Goal: Complete application form: Complete application form

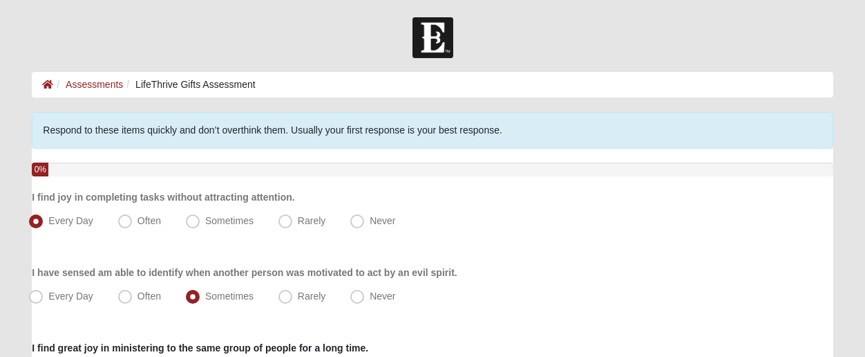
scroll to position [173, 0]
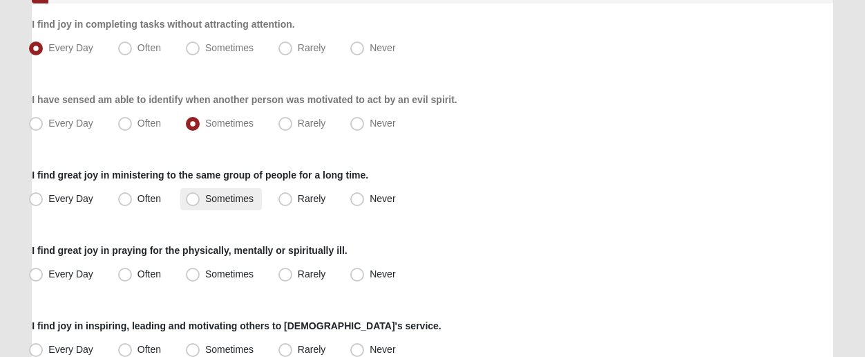
click at [205, 204] on span "Sometimes" at bounding box center [229, 198] width 48 height 11
click at [200, 203] on input "Sometimes" at bounding box center [195, 198] width 9 height 9
radio input "true"
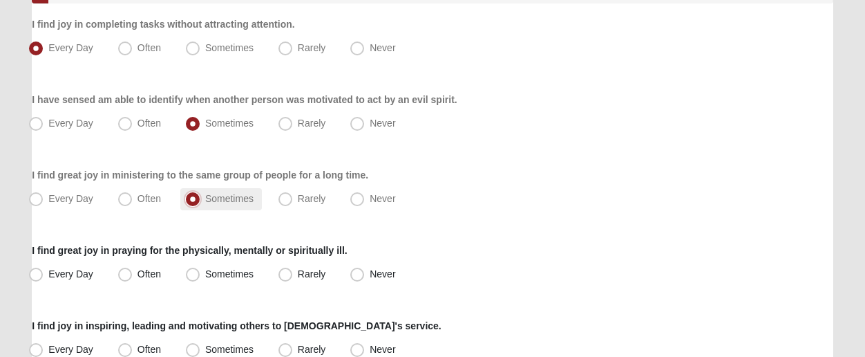
scroll to position [259, 0]
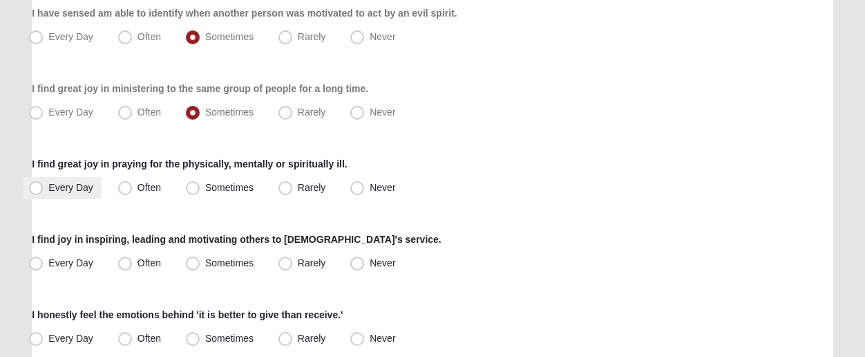
click at [48, 192] on span "Every Day" at bounding box center [70, 187] width 45 height 11
click at [39, 192] on input "Every Day" at bounding box center [39, 187] width 9 height 9
radio input "true"
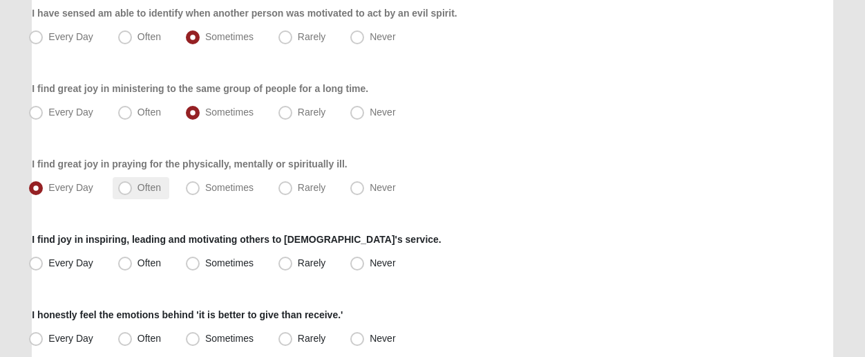
click at [138, 193] on span "Often" at bounding box center [149, 187] width 23 height 11
click at [132, 192] on input "Often" at bounding box center [128, 187] width 9 height 9
radio input "true"
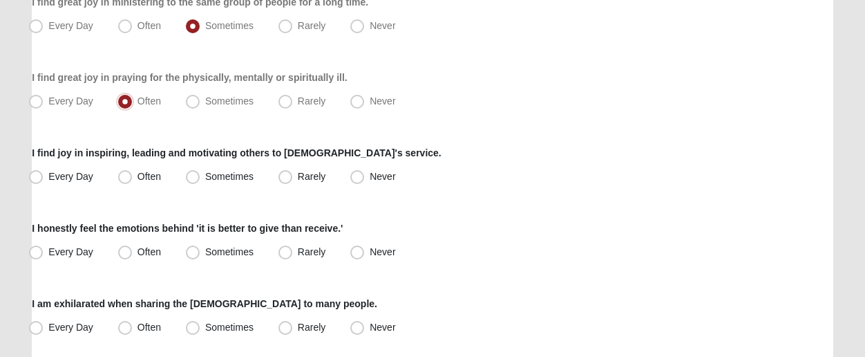
scroll to position [432, 0]
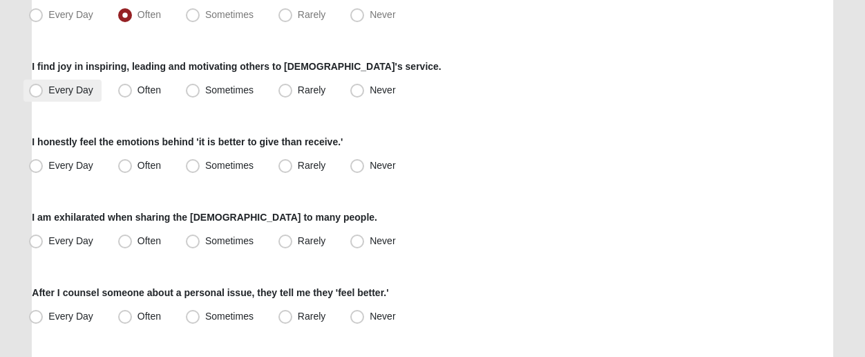
click at [48, 95] on span "Every Day" at bounding box center [70, 89] width 45 height 11
click at [35, 95] on input "Every Day" at bounding box center [39, 90] width 9 height 9
radio input "true"
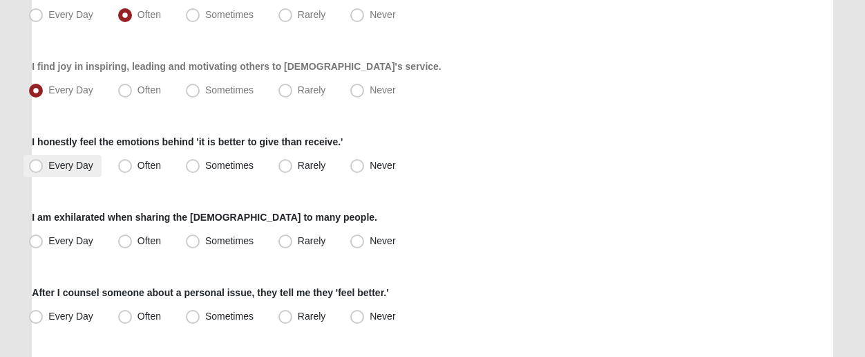
click at [48, 171] on span "Every Day" at bounding box center [70, 165] width 45 height 11
click at [35, 170] on input "Every Day" at bounding box center [39, 165] width 9 height 9
radio input "true"
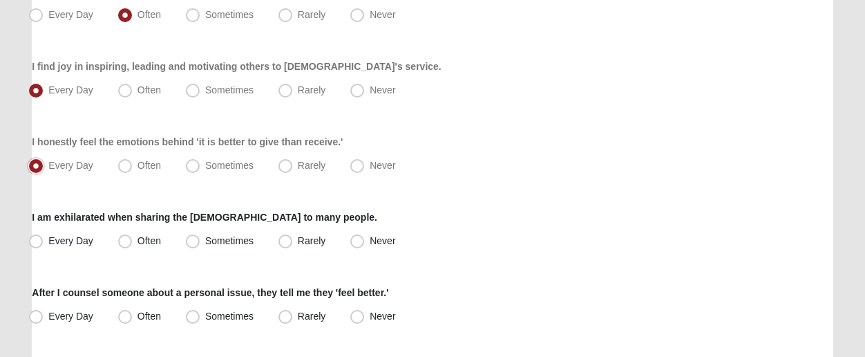
scroll to position [518, 0]
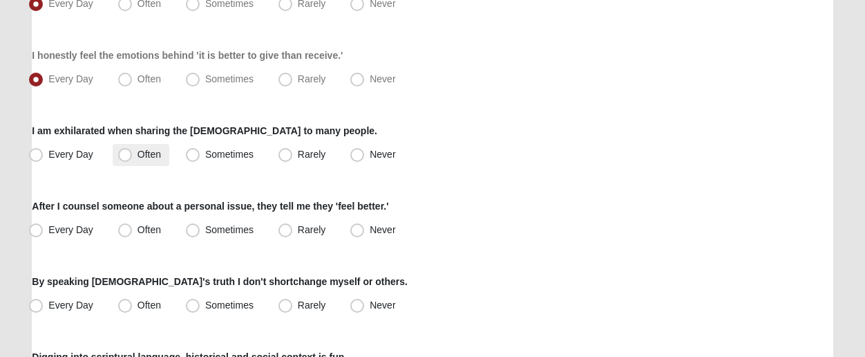
click at [138, 160] on span "Often" at bounding box center [149, 154] width 23 height 11
click at [131, 159] on input "Often" at bounding box center [128, 154] width 9 height 9
radio input "true"
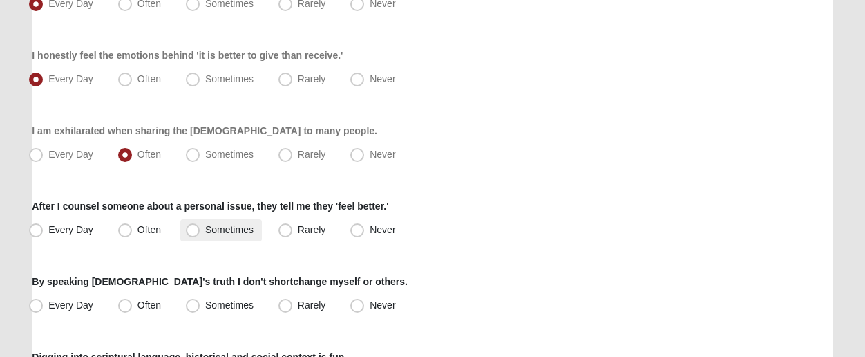
click at [205, 235] on span "Sometimes" at bounding box center [229, 229] width 48 height 11
click at [200, 234] on input "Sometimes" at bounding box center [195, 229] width 9 height 9
radio input "true"
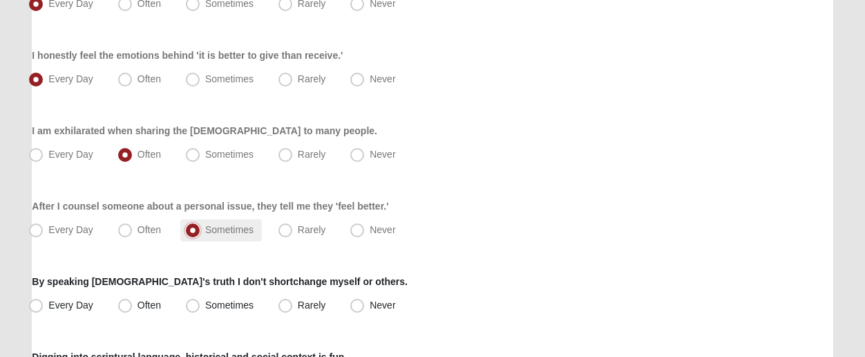
scroll to position [605, 0]
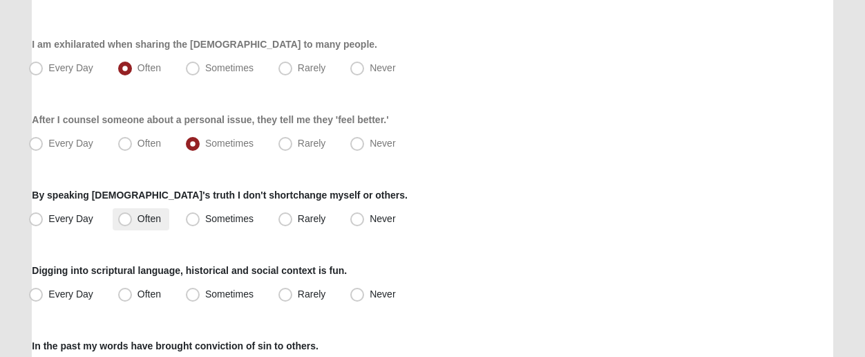
click at [138, 224] on span "Often" at bounding box center [149, 218] width 23 height 11
click at [126, 223] on input "Often" at bounding box center [128, 218] width 9 height 9
radio input "true"
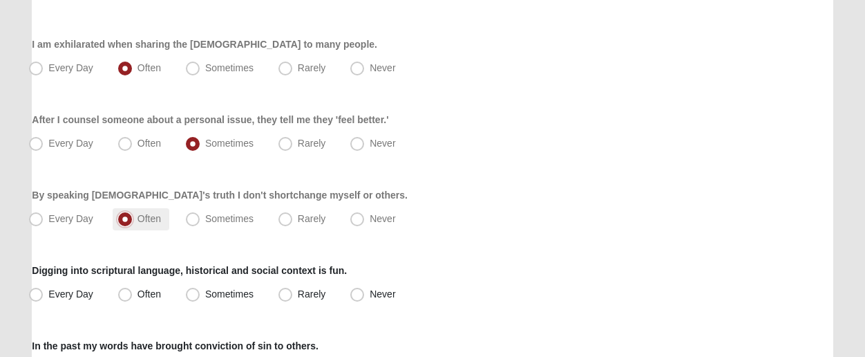
scroll to position [777, 0]
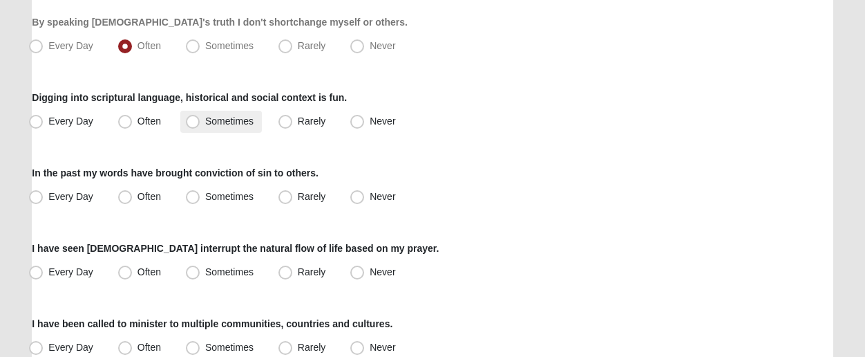
click at [200, 133] on label "Sometimes" at bounding box center [221, 122] width 82 height 22
click at [200, 126] on input "Sometimes" at bounding box center [195, 121] width 9 height 9
radio input "true"
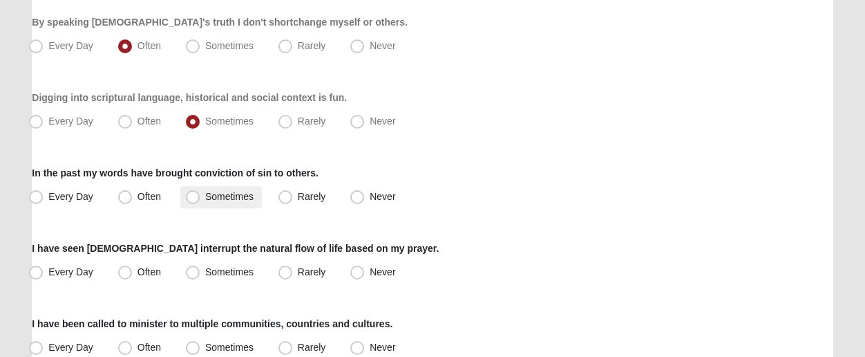
click at [227, 198] on span "Sometimes" at bounding box center [229, 196] width 48 height 11
click at [200, 198] on input "Sometimes" at bounding box center [195, 196] width 9 height 9
radio input "true"
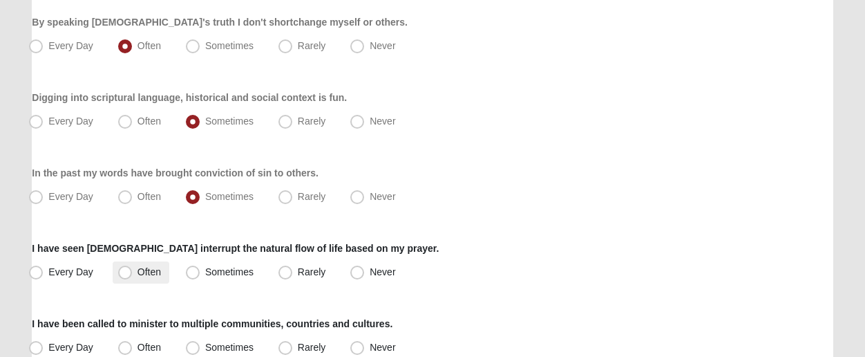
click at [138, 277] on span "Often" at bounding box center [149, 271] width 23 height 11
click at [133, 276] on input "Often" at bounding box center [128, 271] width 9 height 9
radio input "true"
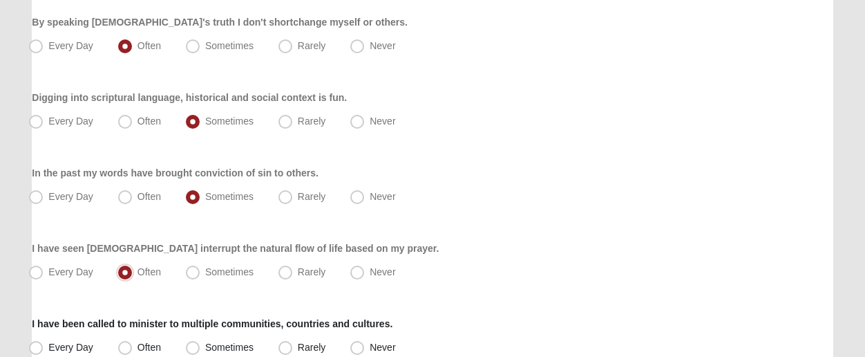
scroll to position [950, 0]
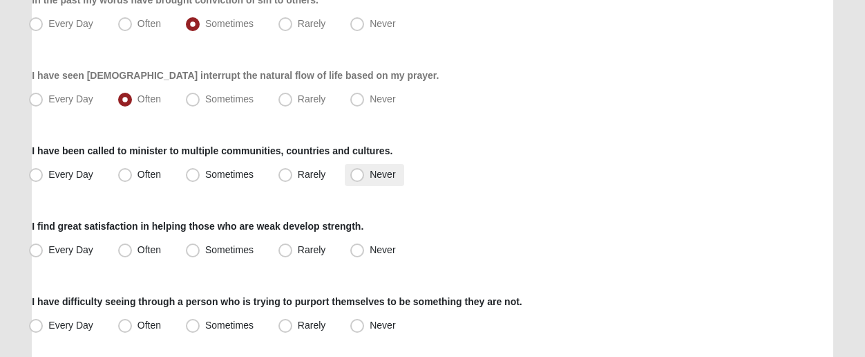
click at [379, 175] on span "Never" at bounding box center [383, 174] width 26 height 11
click at [365, 175] on input "Never" at bounding box center [360, 174] width 9 height 9
radio input "true"
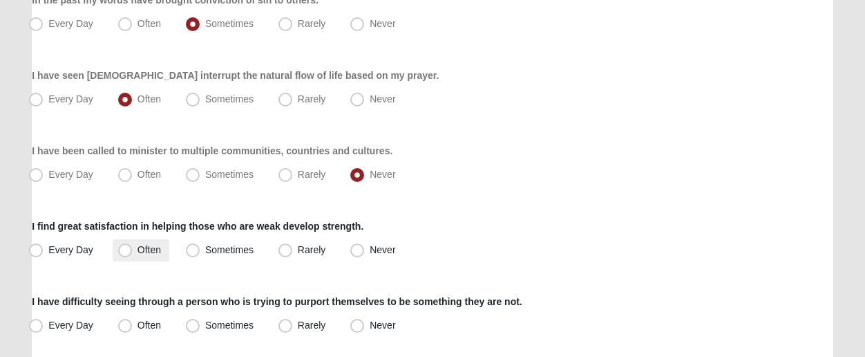
click at [157, 249] on label "Often" at bounding box center [141, 250] width 57 height 22
click at [133, 249] on input "Often" at bounding box center [128, 249] width 9 height 9
radio input "true"
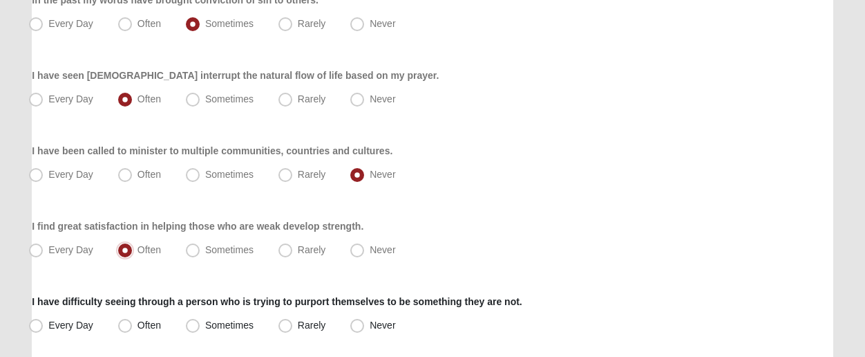
scroll to position [1036, 0]
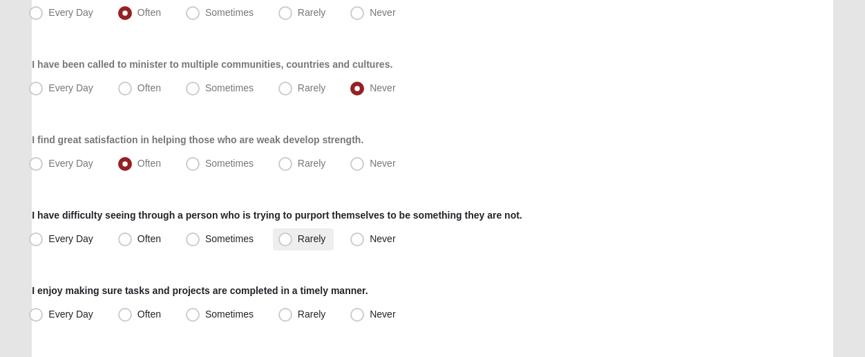
click at [302, 250] on label "Rarely" at bounding box center [303, 239] width 61 height 22
click at [293, 243] on input "Rarely" at bounding box center [288, 238] width 9 height 9
radio input "true"
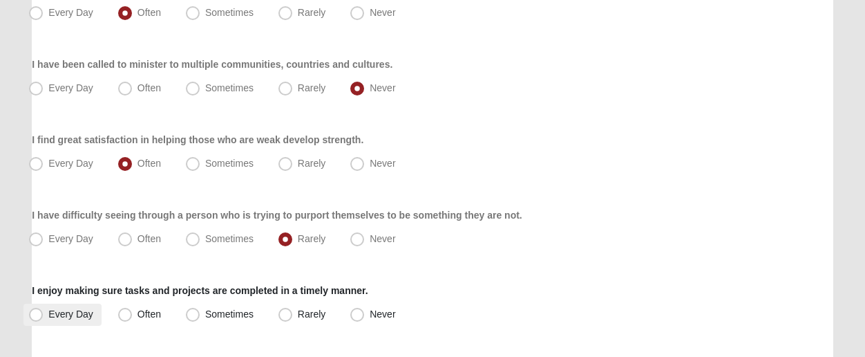
click at [48, 319] on span "Every Day" at bounding box center [70, 313] width 45 height 11
click at [41, 319] on input "Every Day" at bounding box center [39, 314] width 9 height 9
radio input "true"
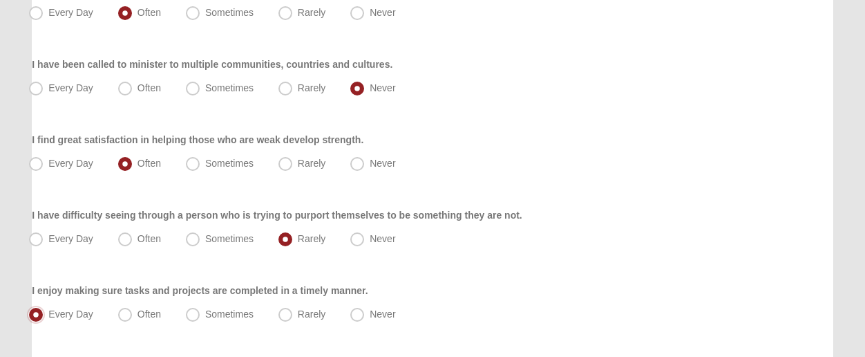
scroll to position [1209, 0]
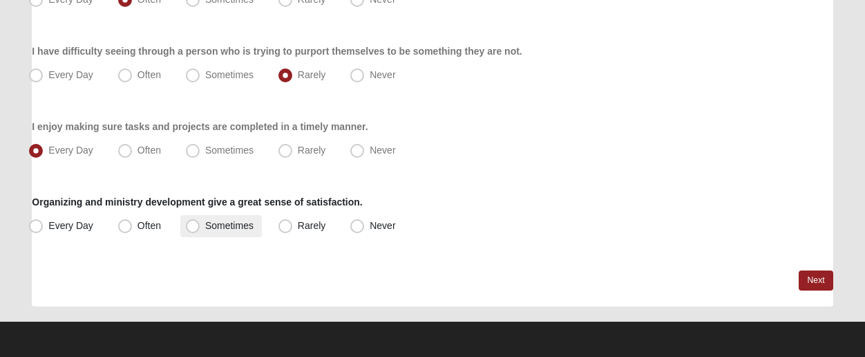
click at [234, 221] on span "Sometimes" at bounding box center [229, 225] width 48 height 11
click at [200, 221] on input "Sometimes" at bounding box center [195, 225] width 9 height 9
radio input "true"
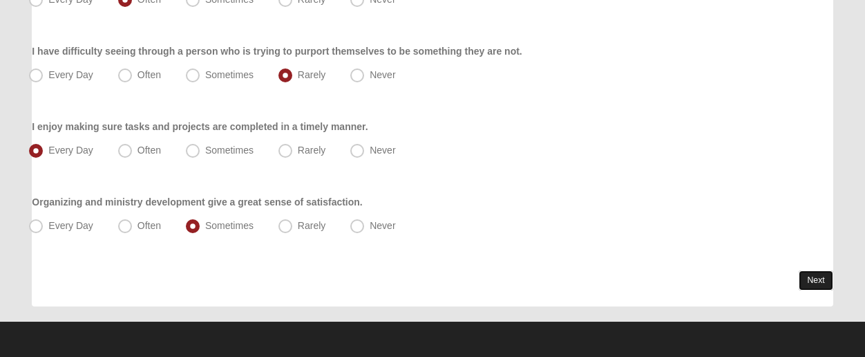
click at [809, 284] on link "Next" at bounding box center [816, 280] width 34 height 20
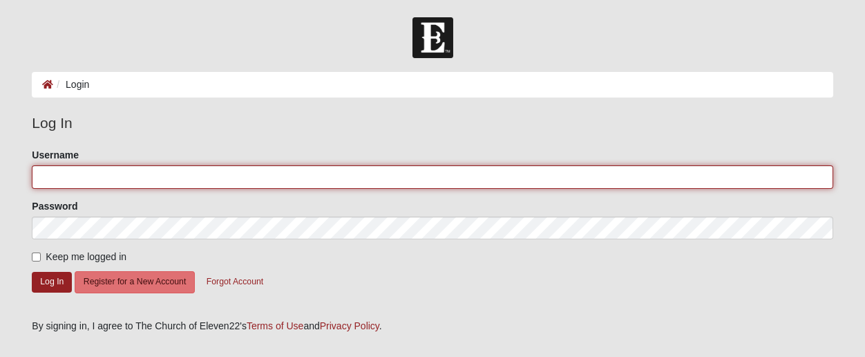
type input "CMFREITAS"
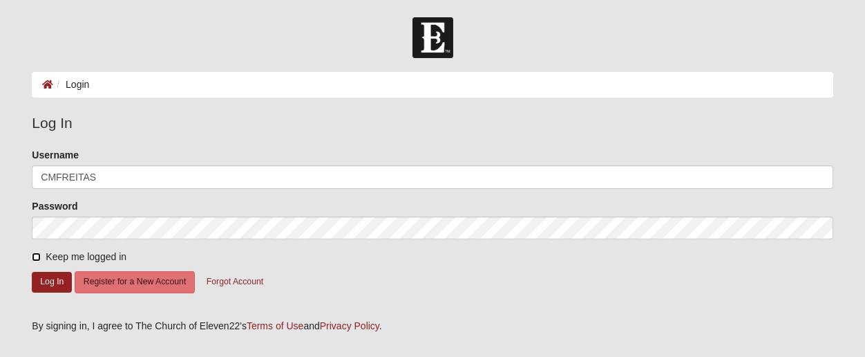
click at [35, 261] on input "Keep me logged in" at bounding box center [36, 256] width 9 height 9
checkbox input "true"
click at [38, 292] on button "Log In" at bounding box center [52, 282] width 40 height 20
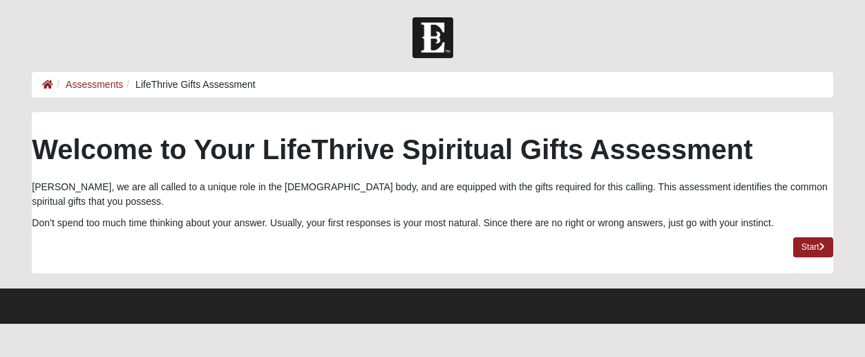
scroll to position [35, 0]
